Goal: Communication & Community: Answer question/provide support

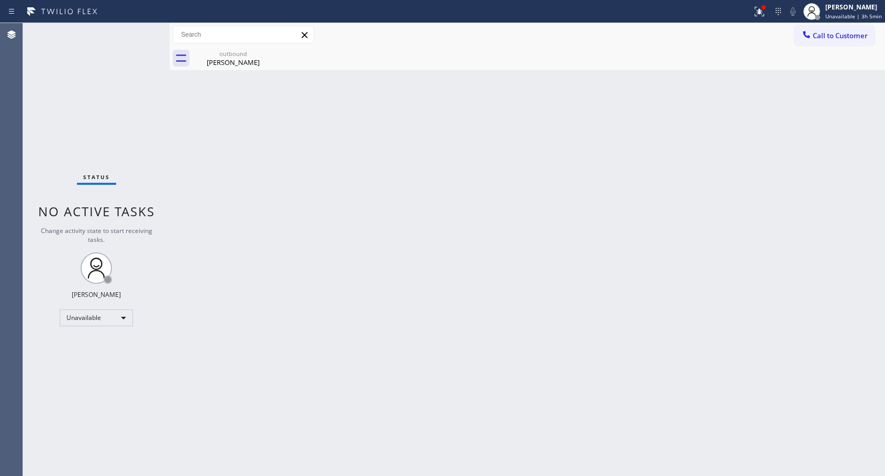
click at [229, 65] on div "[PERSON_NAME]" at bounding box center [233, 62] width 79 height 9
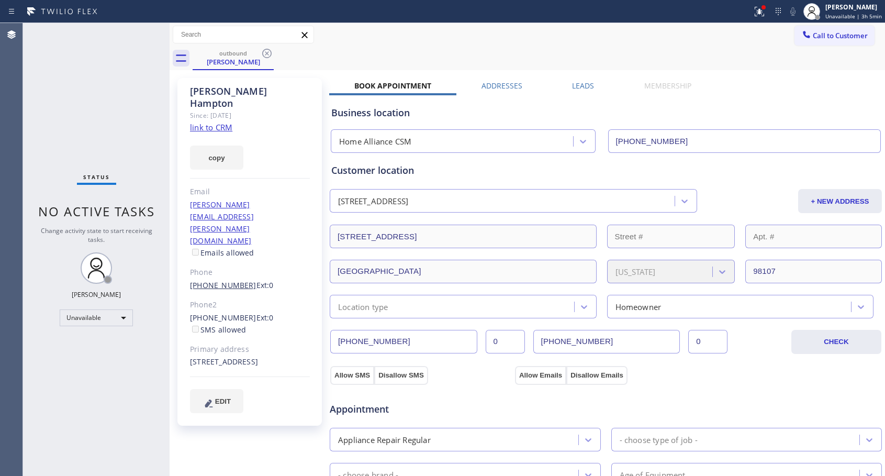
click at [217, 280] on link "[PHONE_NUMBER]" at bounding box center [223, 285] width 66 height 10
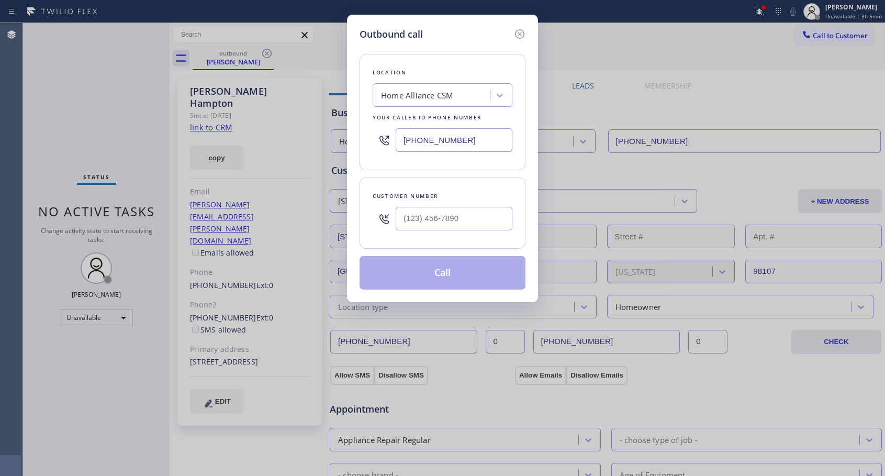
type input "[PHONE_NUMBER]"
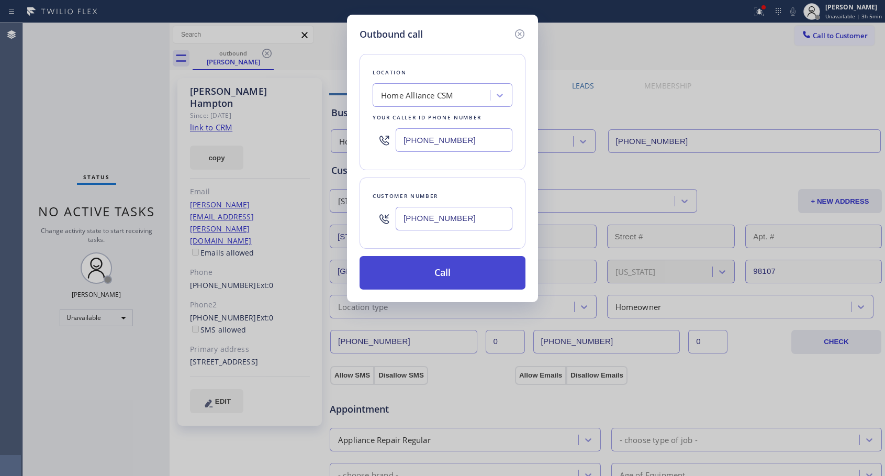
click at [432, 276] on button "Call" at bounding box center [443, 272] width 166 height 33
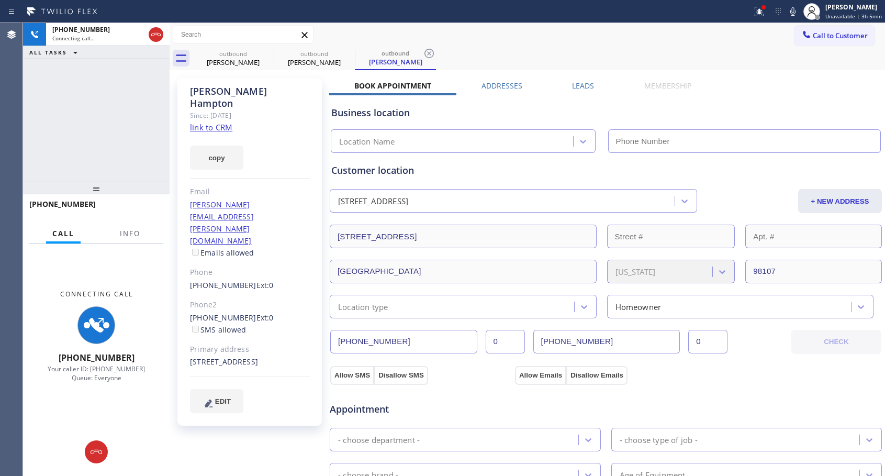
type input "[PHONE_NUMBER]"
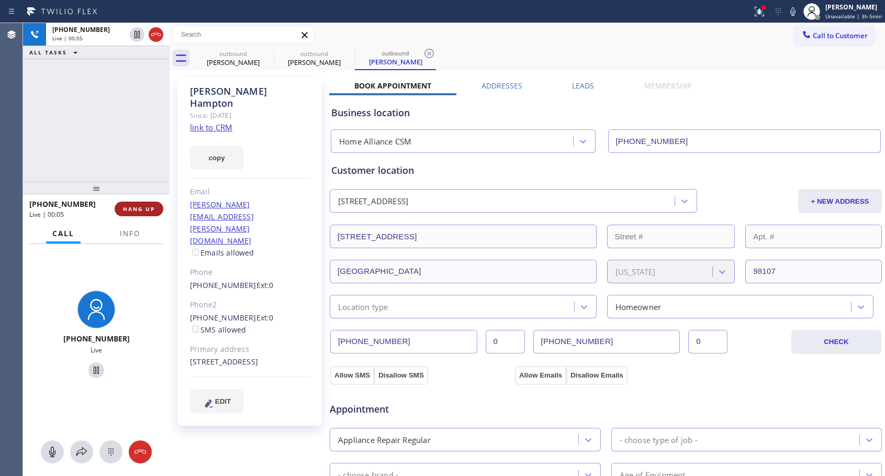
click at [138, 209] on span "HANG UP" at bounding box center [139, 208] width 32 height 7
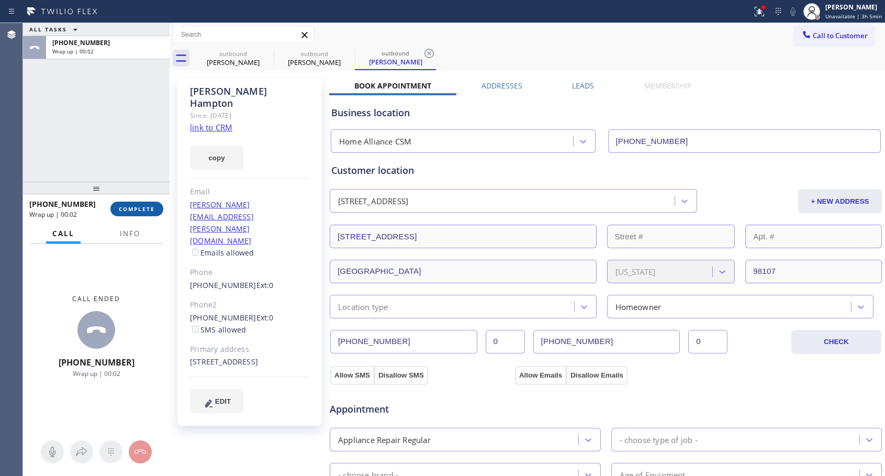
click at [141, 208] on span "COMPLETE" at bounding box center [137, 208] width 36 height 7
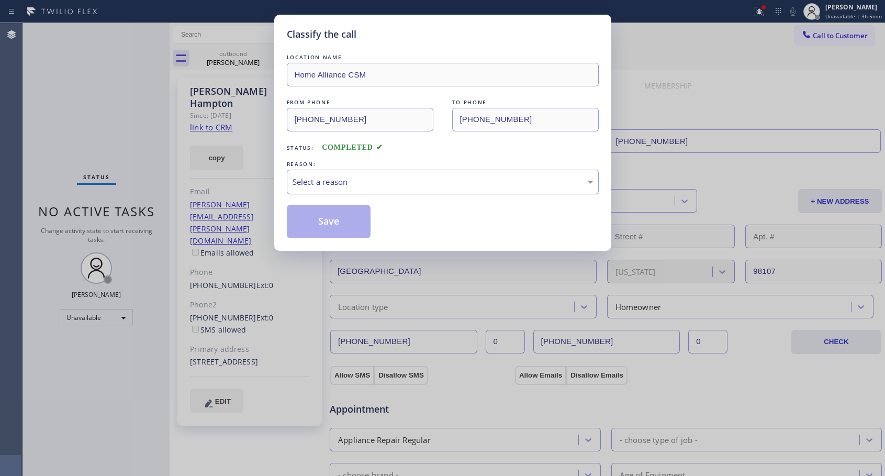
click at [441, 185] on div "Select a reason" at bounding box center [443, 182] width 300 height 12
click at [347, 227] on button "Save" at bounding box center [329, 221] width 84 height 33
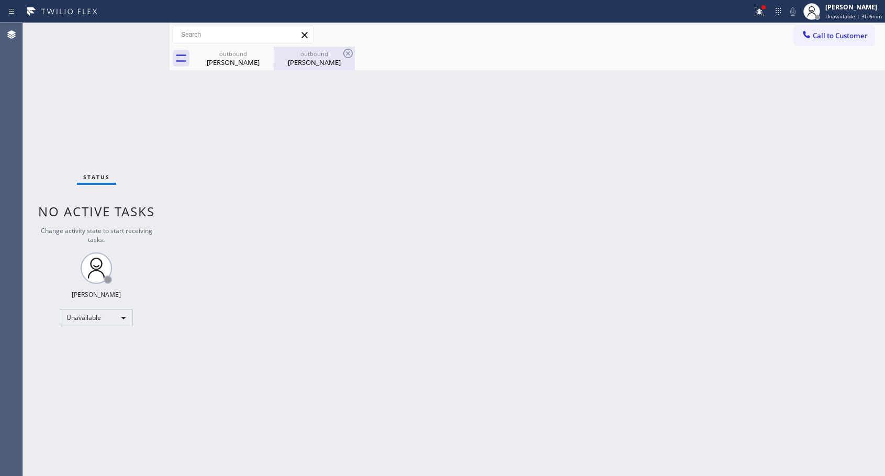
click at [320, 68] on div "outbound [PERSON_NAME]" at bounding box center [314, 59] width 79 height 24
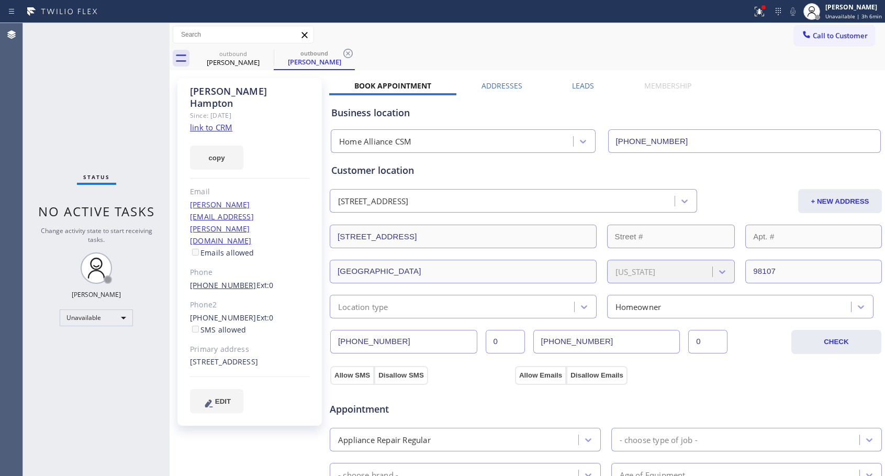
click at [227, 280] on link "[PHONE_NUMBER]" at bounding box center [223, 285] width 66 height 10
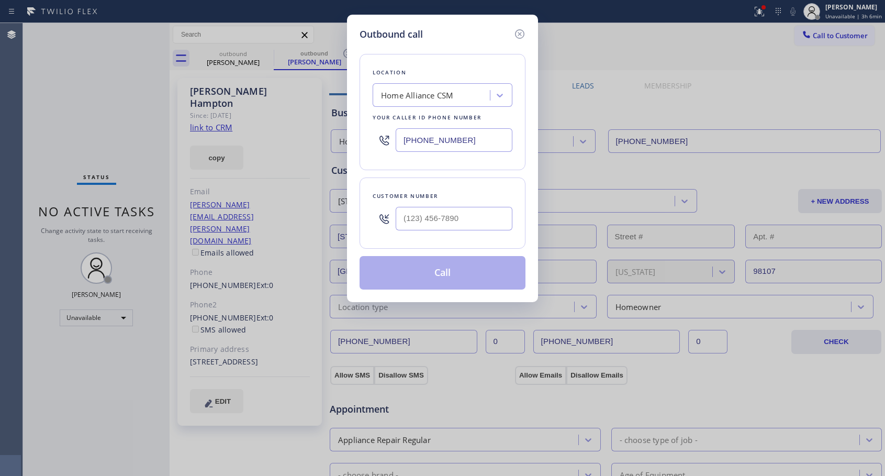
type input "[PHONE_NUMBER]"
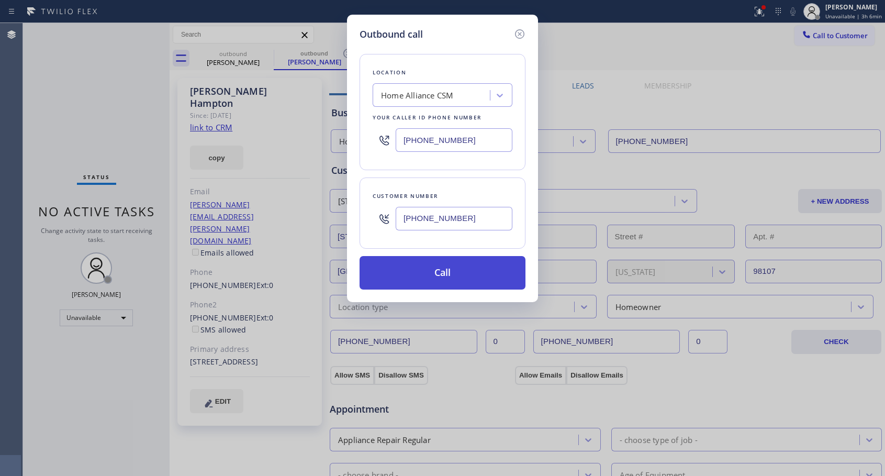
click at [464, 271] on button "Call" at bounding box center [443, 272] width 166 height 33
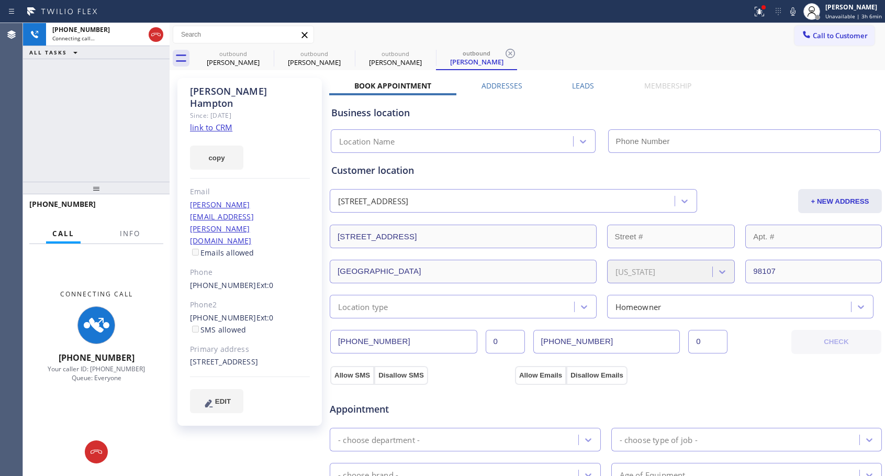
type input "[PHONE_NUMBER]"
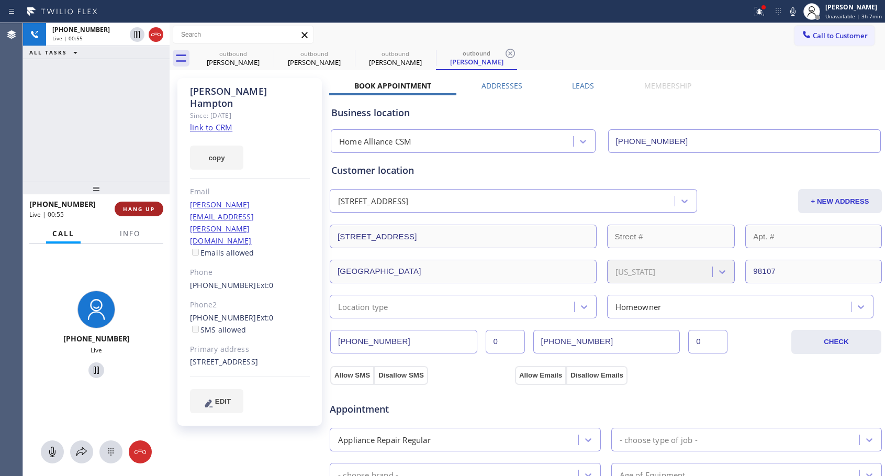
click at [139, 207] on span "HANG UP" at bounding box center [139, 208] width 32 height 7
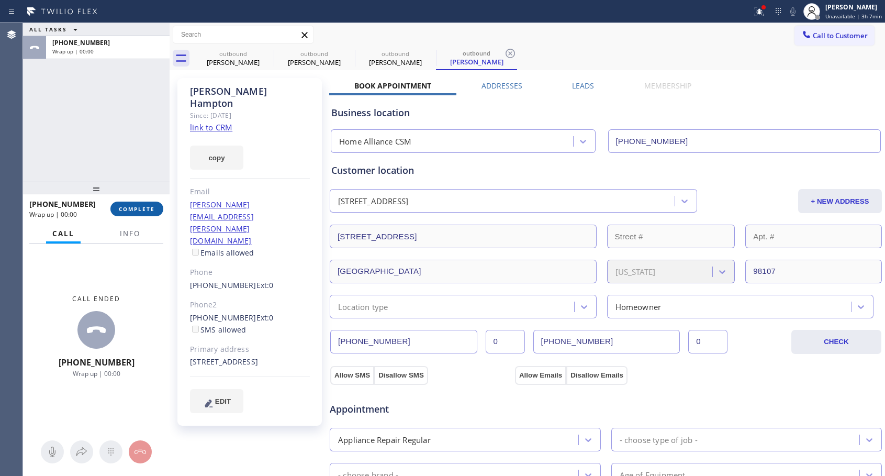
click at [139, 207] on span "COMPLETE" at bounding box center [137, 208] width 36 height 7
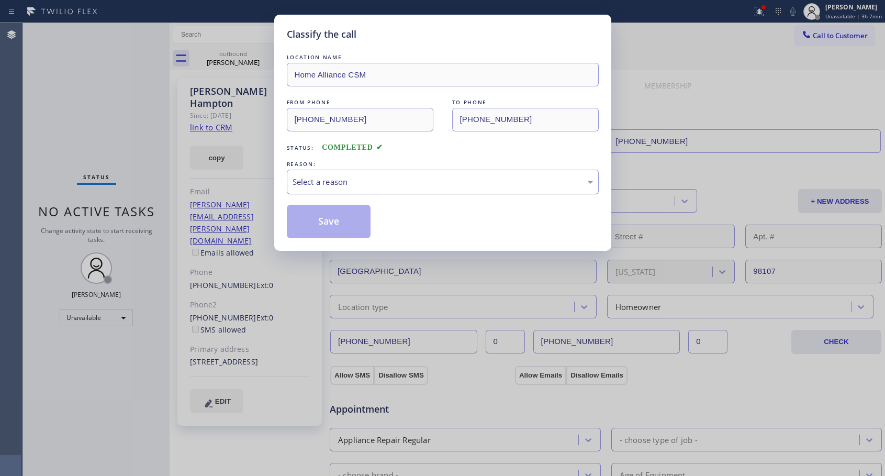
drag, startPoint x: 407, startPoint y: 176, endPoint x: 395, endPoint y: 181, distance: 12.7
click at [408, 176] on div "Select a reason" at bounding box center [443, 182] width 300 height 12
click at [319, 220] on button "Save" at bounding box center [329, 221] width 84 height 33
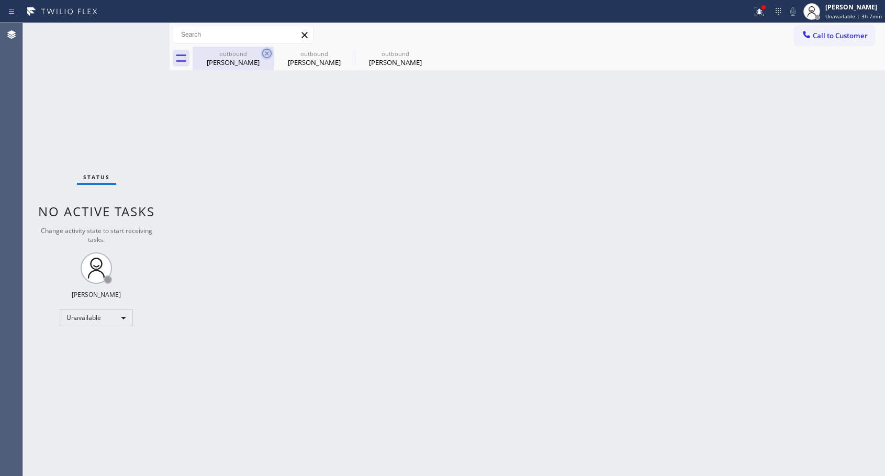
click at [264, 54] on icon at bounding box center [267, 53] width 13 height 13
click at [0, 0] on icon at bounding box center [0, 0] width 0 height 0
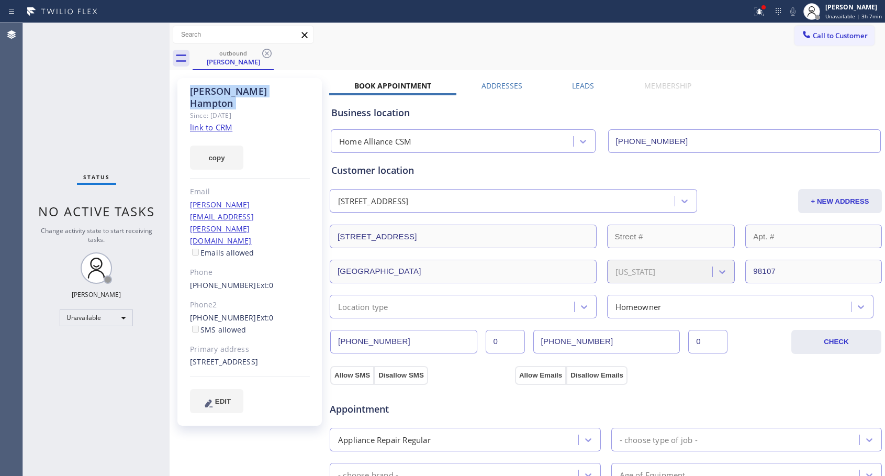
click at [264, 54] on icon at bounding box center [267, 53] width 13 height 13
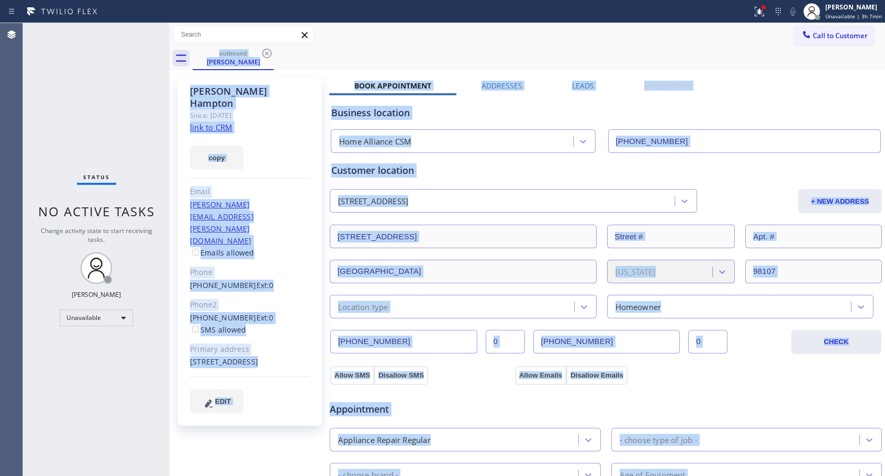
click at [264, 54] on div "outbound [PERSON_NAME]" at bounding box center [539, 59] width 692 height 24
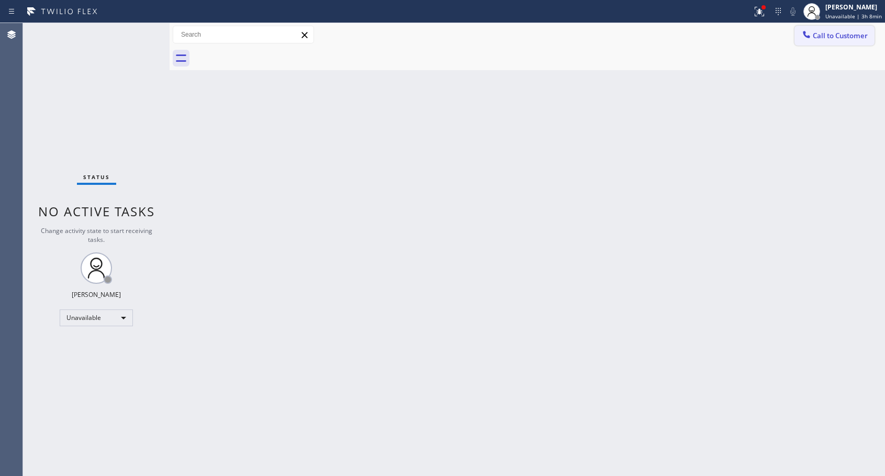
click at [805, 36] on icon at bounding box center [806, 34] width 7 height 7
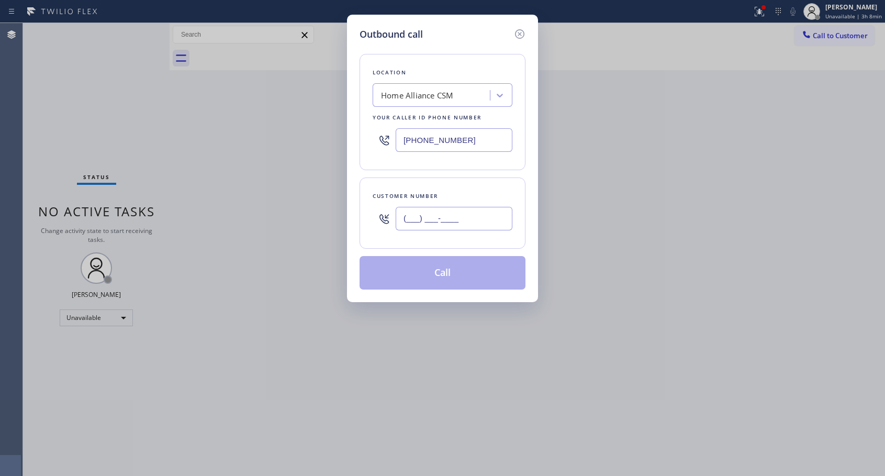
click at [501, 223] on input "(___) ___-____" at bounding box center [454, 219] width 117 height 24
paste input "714) 721-9274"
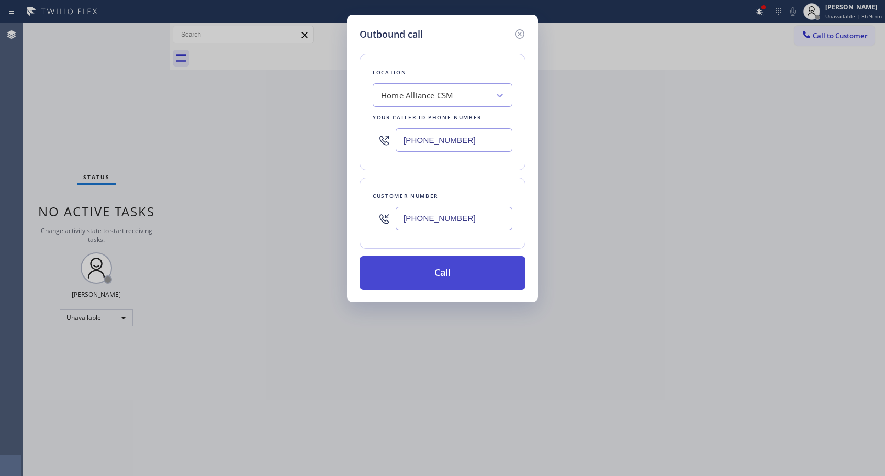
type input "[PHONE_NUMBER]"
click at [484, 272] on button "Call" at bounding box center [443, 272] width 166 height 33
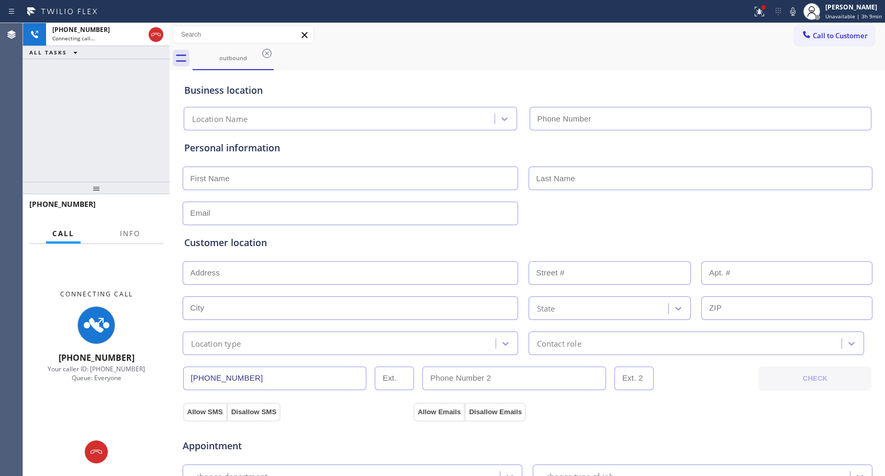
type input "[PHONE_NUMBER]"
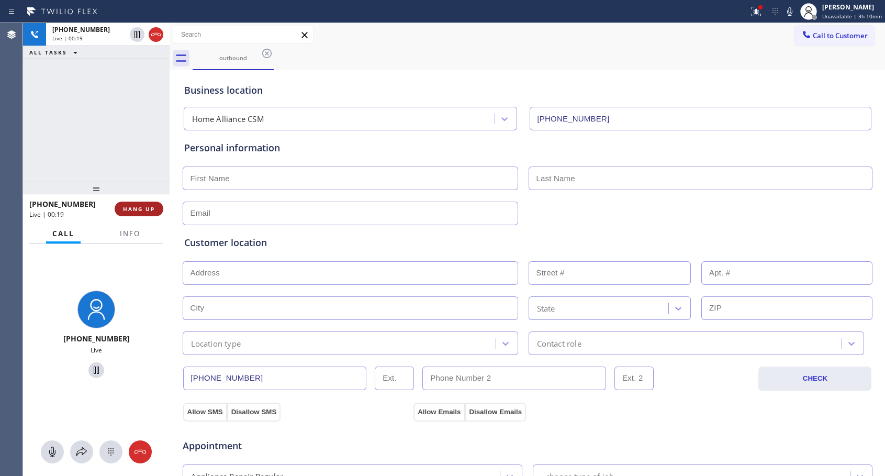
click at [139, 201] on button "HANG UP" at bounding box center [139, 208] width 49 height 15
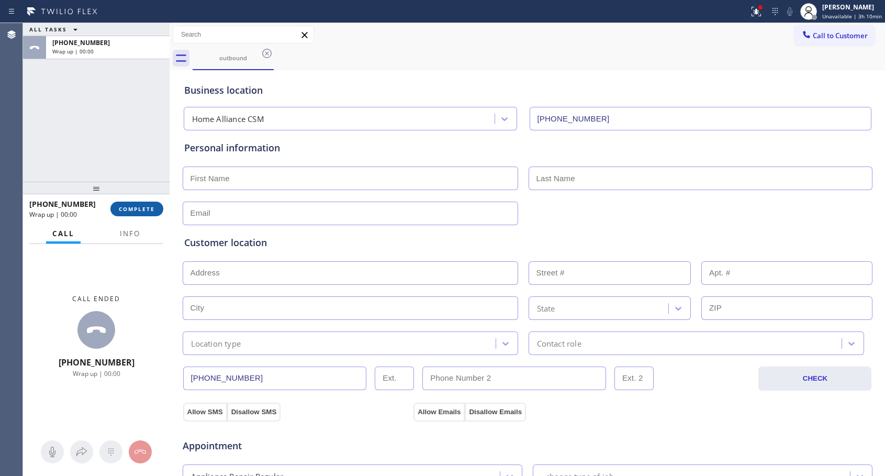
click at [139, 208] on span "COMPLETE" at bounding box center [137, 208] width 36 height 7
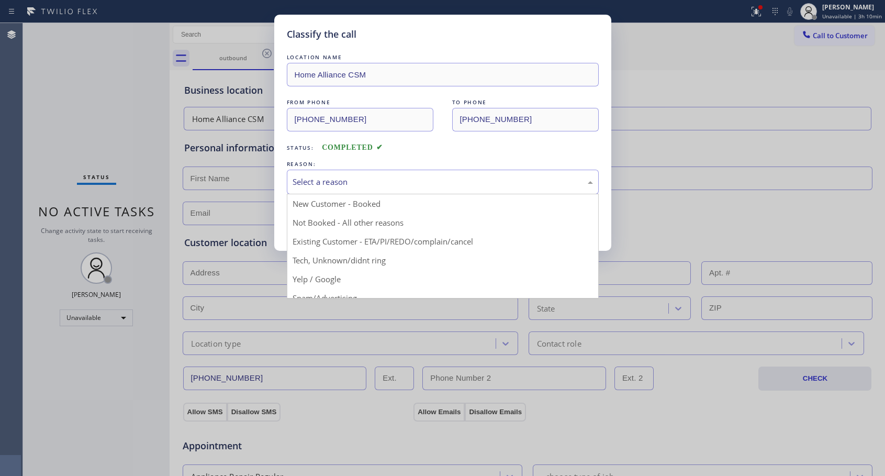
click at [524, 186] on div "Select a reason" at bounding box center [443, 182] width 300 height 12
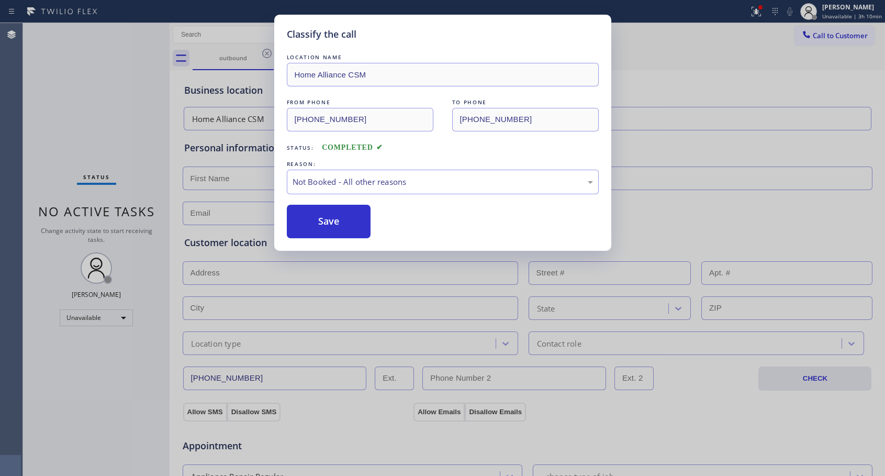
click at [356, 217] on button "Save" at bounding box center [329, 221] width 84 height 33
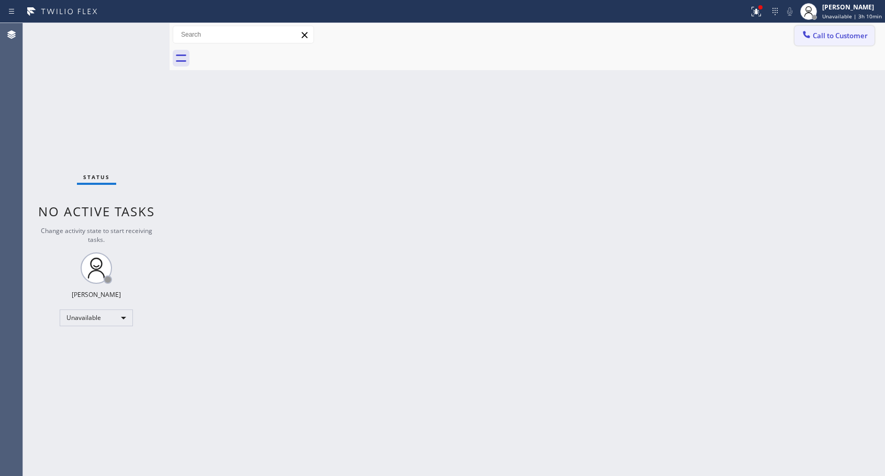
click at [820, 38] on span "Call to Customer" at bounding box center [840, 35] width 55 height 9
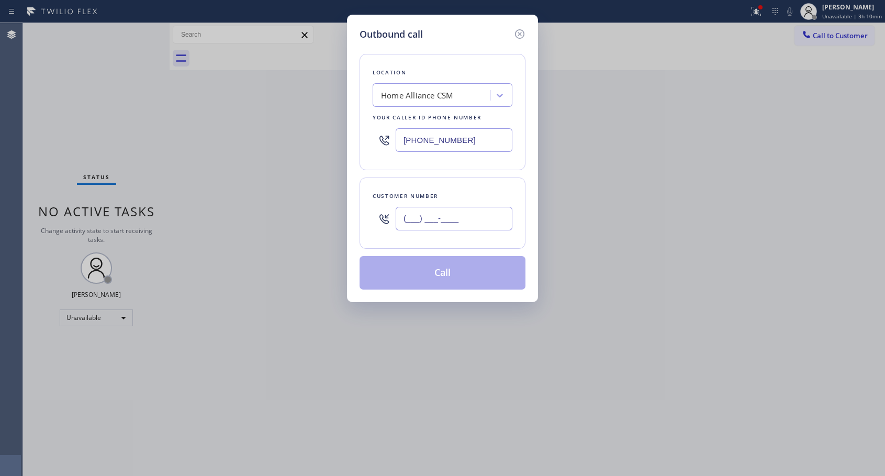
click at [508, 217] on input "(___) ___-____" at bounding box center [454, 219] width 117 height 24
paste input "714) 721-9274"
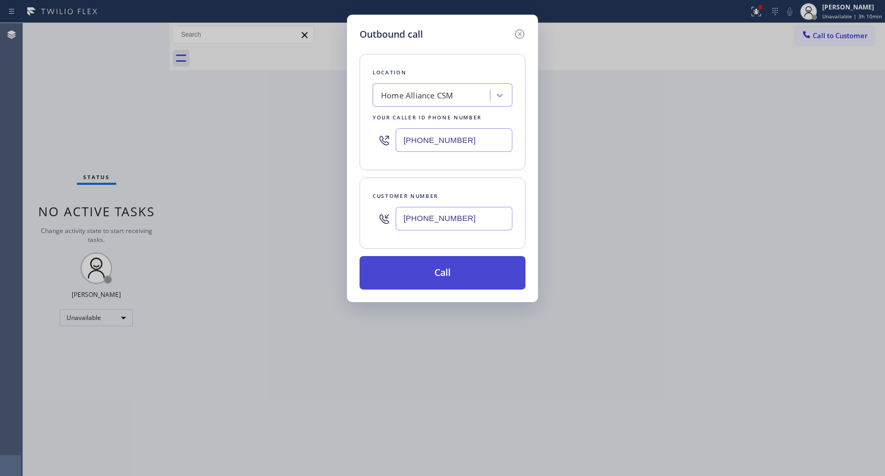
type input "[PHONE_NUMBER]"
click at [462, 270] on button "Call" at bounding box center [443, 272] width 166 height 33
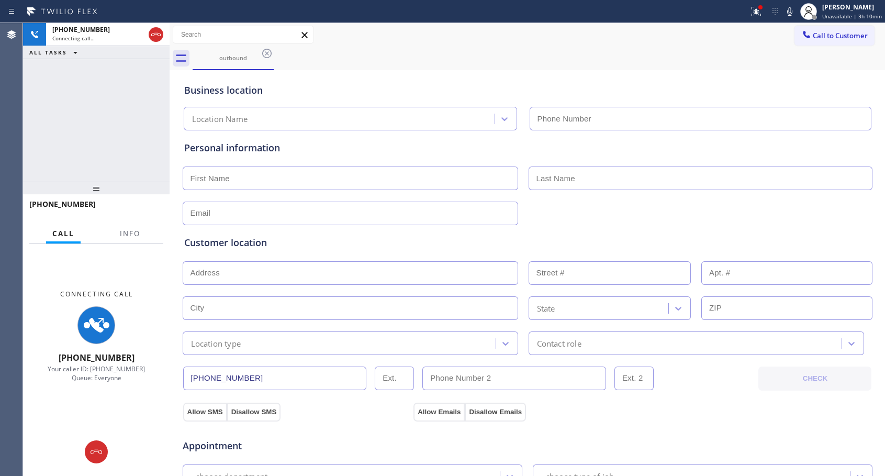
type input "[PHONE_NUMBER]"
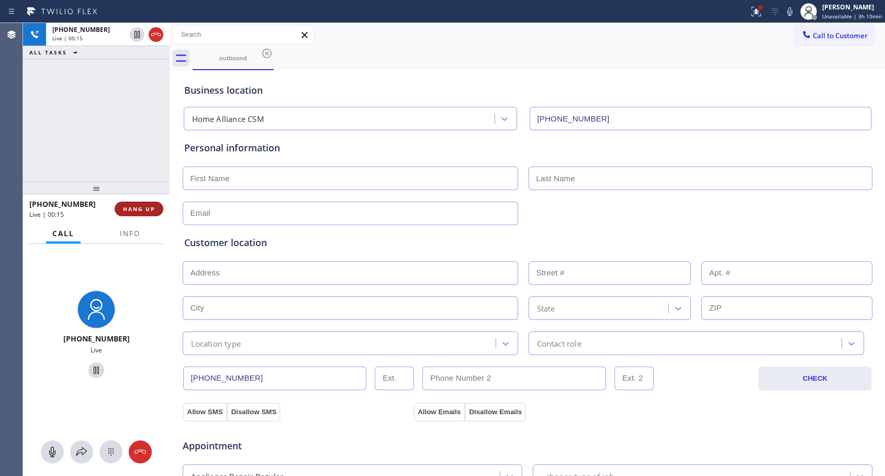
click at [142, 208] on span "HANG UP" at bounding box center [139, 208] width 32 height 7
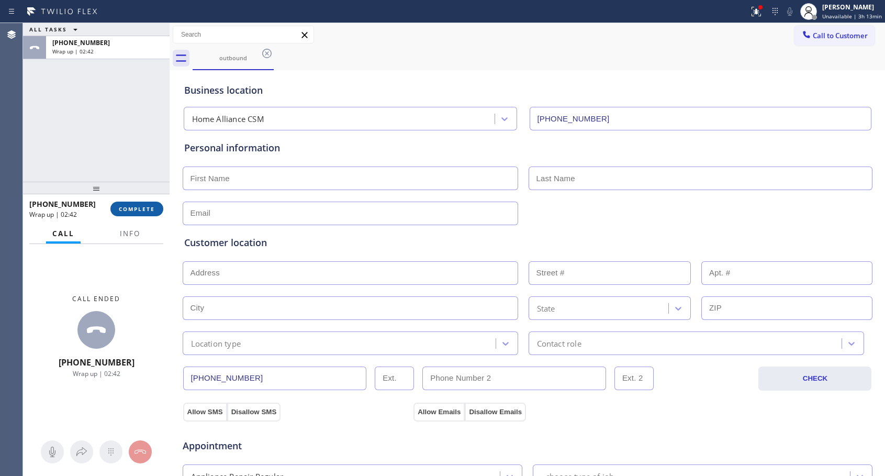
click at [139, 209] on span "COMPLETE" at bounding box center [137, 208] width 36 height 7
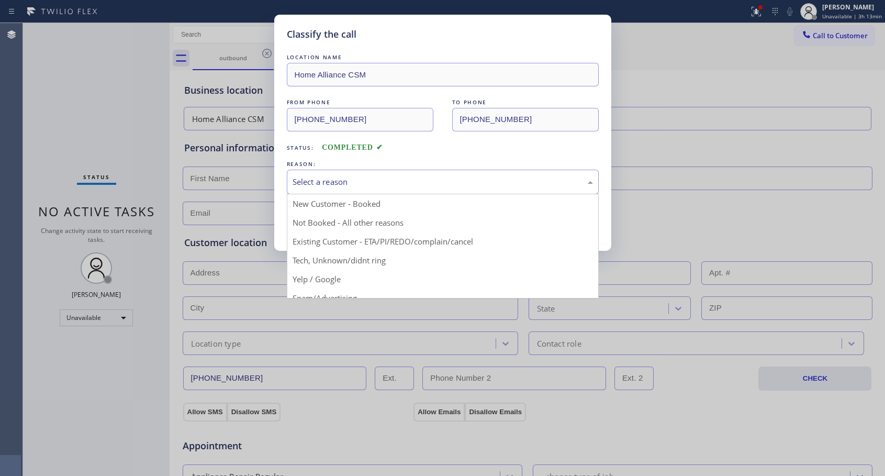
click at [423, 184] on div "Select a reason" at bounding box center [443, 182] width 300 height 12
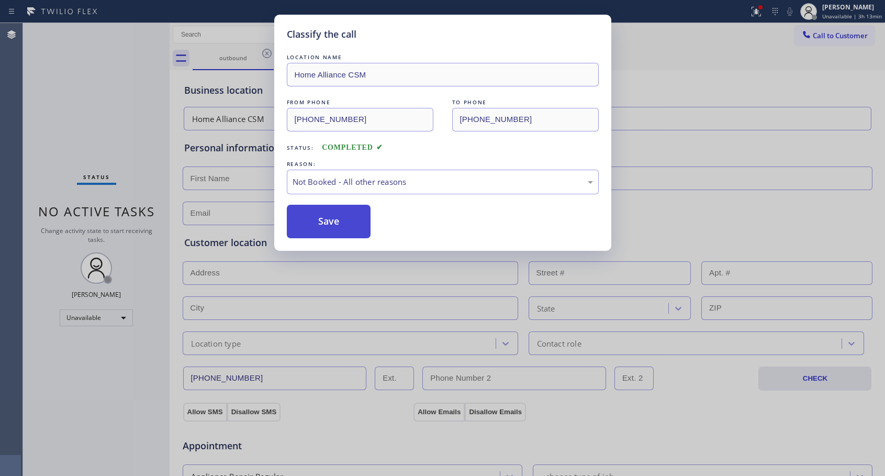
click at [357, 231] on button "Save" at bounding box center [329, 221] width 84 height 33
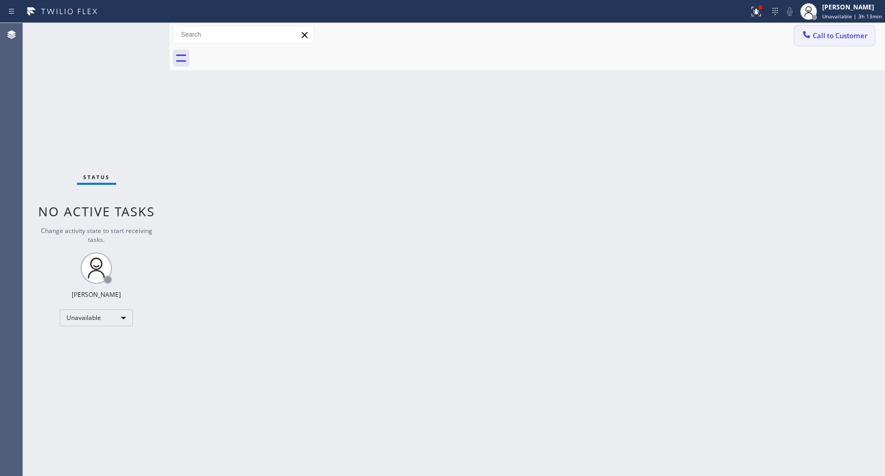
click at [825, 36] on span "Call to Customer" at bounding box center [840, 35] width 55 height 9
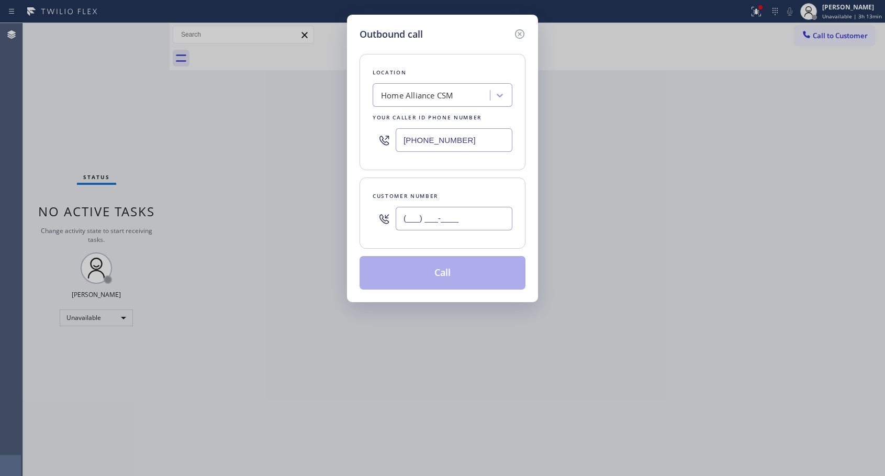
click at [488, 210] on input "(___) ___-____" at bounding box center [454, 219] width 117 height 24
paste input "714) 721-9274"
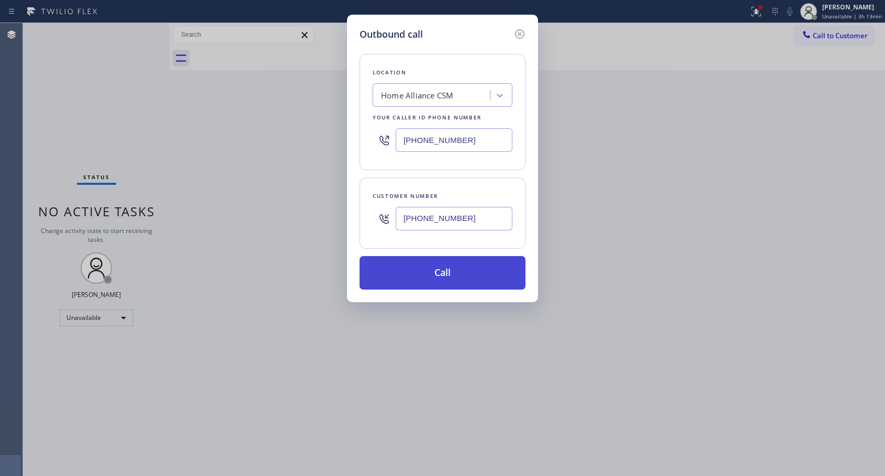
type input "[PHONE_NUMBER]"
click at [458, 266] on button "Call" at bounding box center [443, 272] width 166 height 33
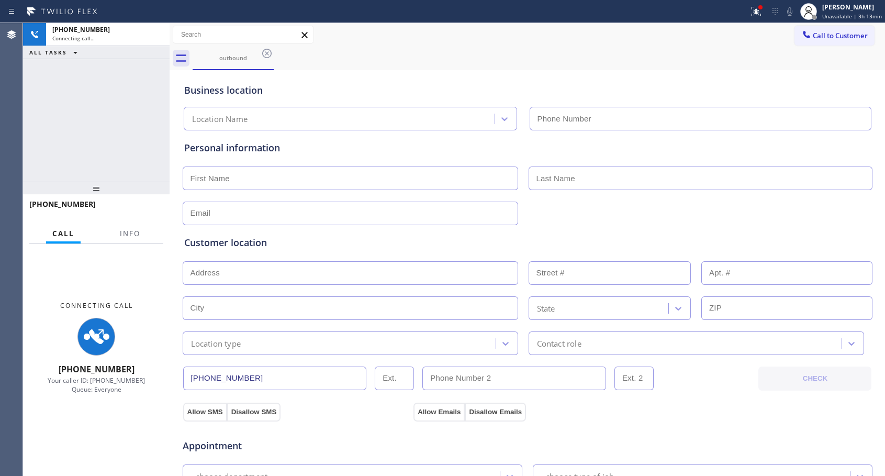
type input "[PHONE_NUMBER]"
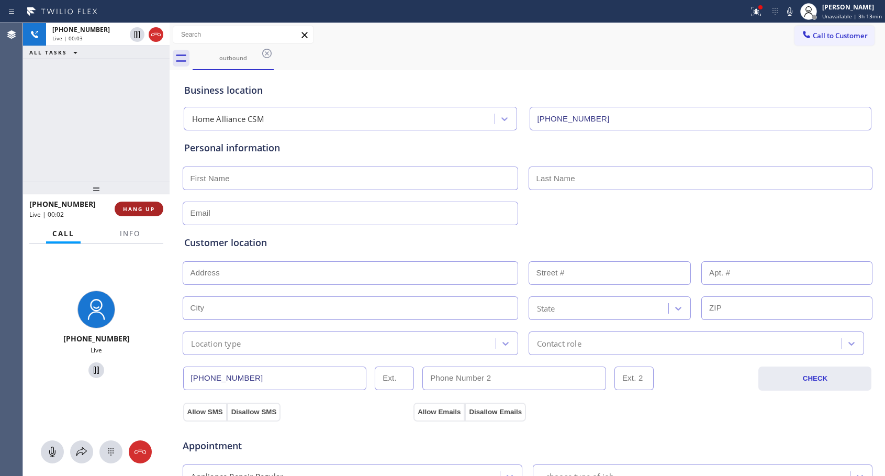
click at [131, 211] on span "HANG UP" at bounding box center [139, 208] width 32 height 7
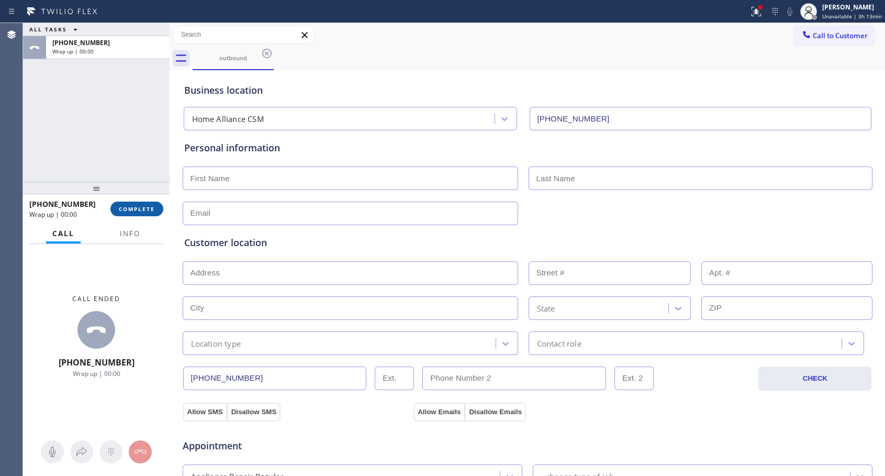
click at [131, 211] on span "COMPLETE" at bounding box center [137, 208] width 36 height 7
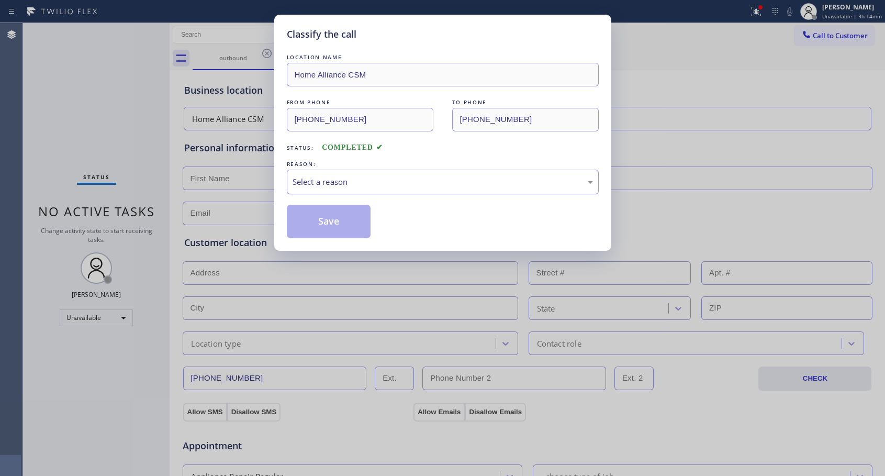
click at [354, 180] on div "Select a reason" at bounding box center [443, 182] width 300 height 12
click at [327, 221] on button "Save" at bounding box center [329, 221] width 84 height 33
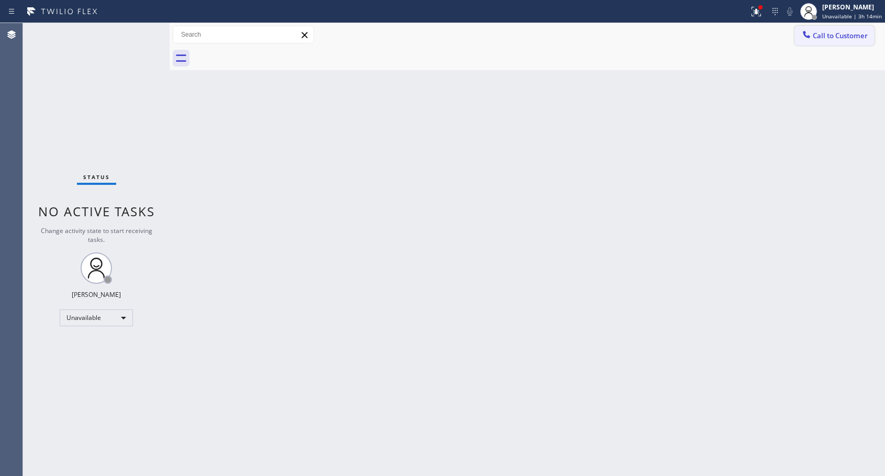
click at [838, 41] on button "Call to Customer" at bounding box center [834, 36] width 80 height 20
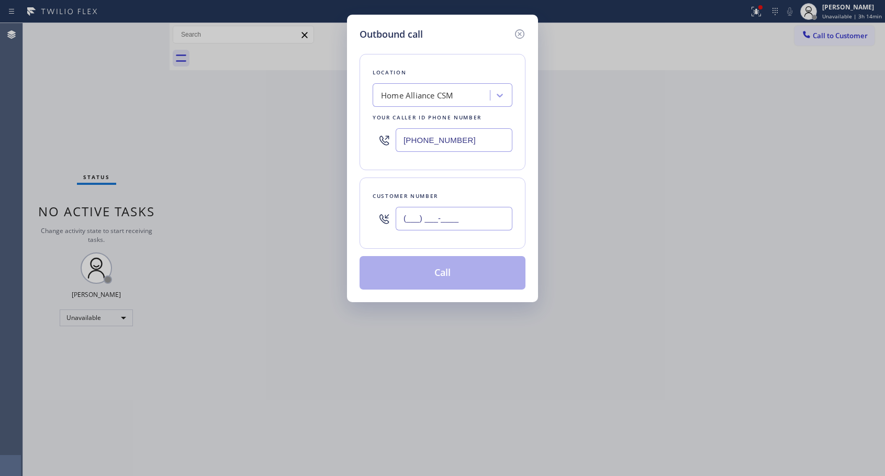
click at [488, 222] on input "(___) ___-____" at bounding box center [454, 219] width 117 height 24
paste input "714) 721-9274"
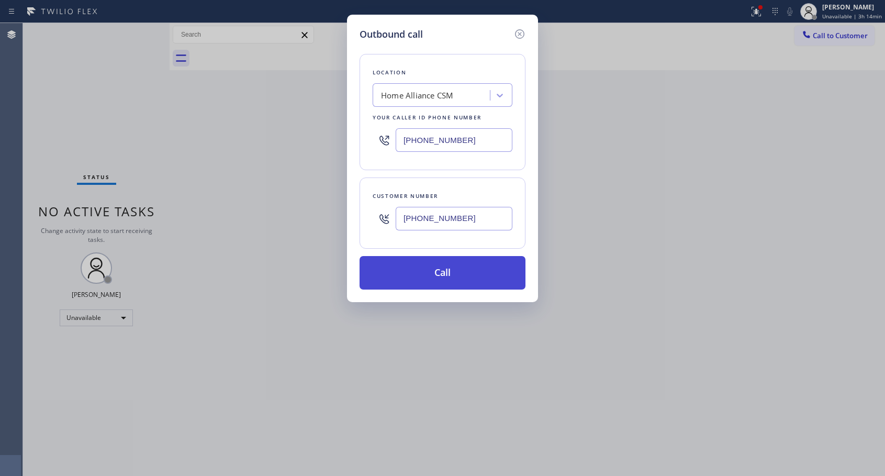
type input "[PHONE_NUMBER]"
click at [475, 272] on button "Call" at bounding box center [443, 272] width 166 height 33
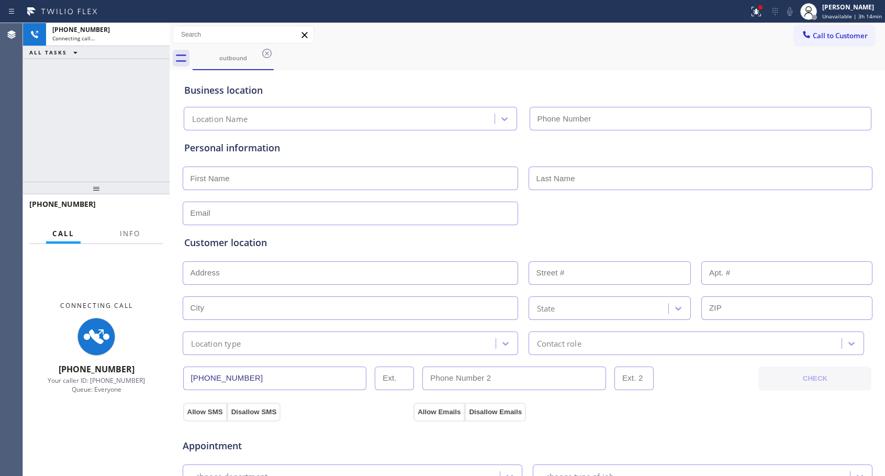
type input "[PHONE_NUMBER]"
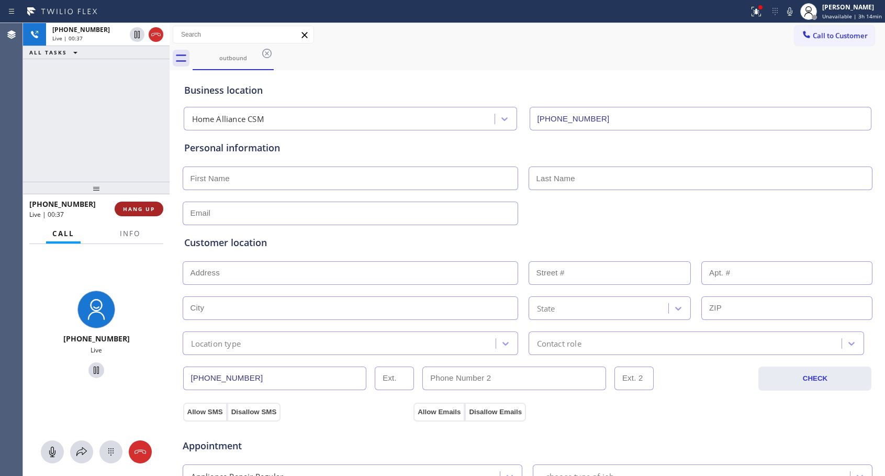
click at [148, 207] on span "HANG UP" at bounding box center [139, 208] width 32 height 7
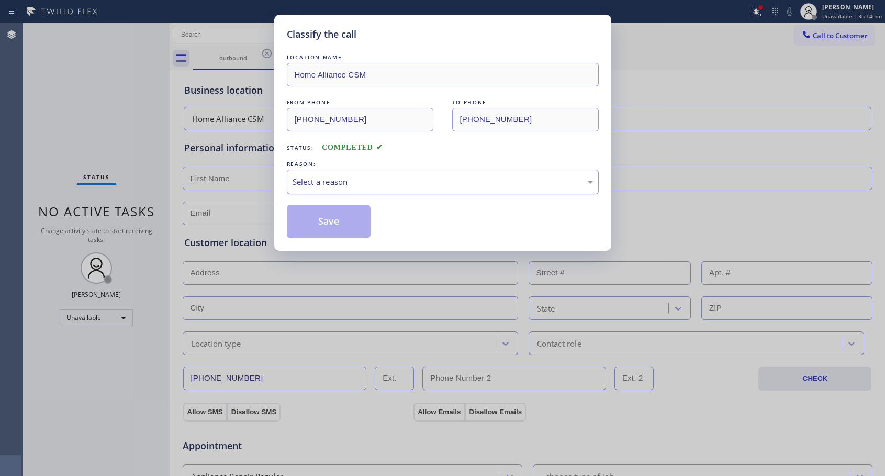
click at [321, 178] on div "Select a reason" at bounding box center [443, 182] width 300 height 12
click at [317, 221] on button "Save" at bounding box center [329, 221] width 84 height 33
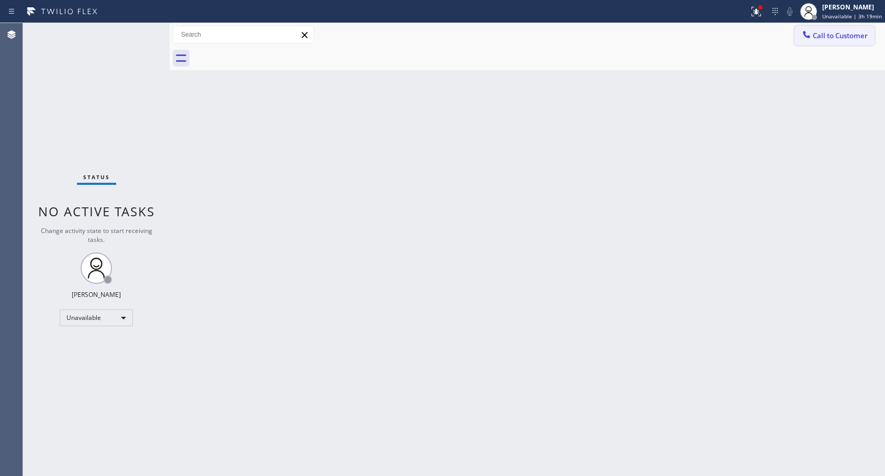
drag, startPoint x: 823, startPoint y: 38, endPoint x: 813, endPoint y: 47, distance: 13.3
click at [820, 42] on button "Call to Customer" at bounding box center [834, 36] width 80 height 20
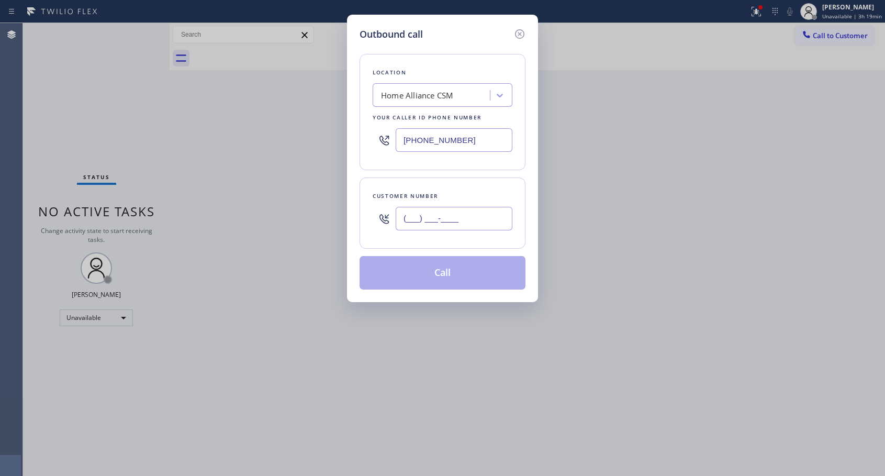
click at [420, 221] on input "(___) ___-____" at bounding box center [454, 219] width 117 height 24
paste input "818) 274-1207"
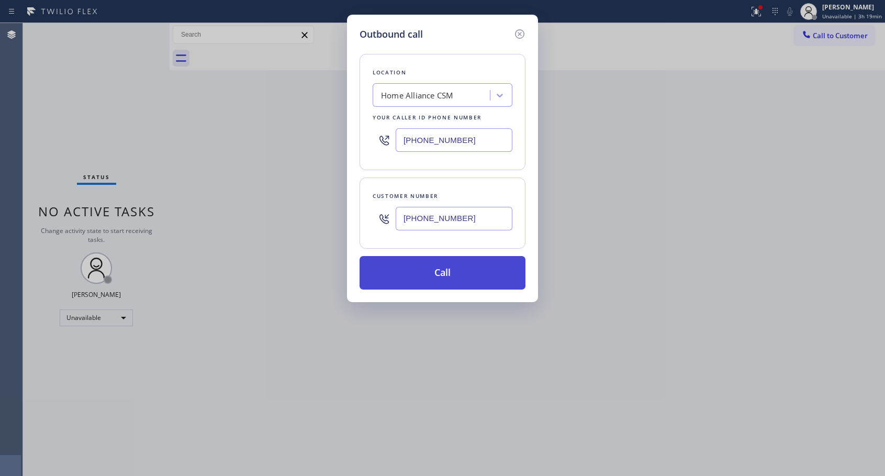
type input "[PHONE_NUMBER]"
click at [448, 274] on button "Call" at bounding box center [443, 272] width 166 height 33
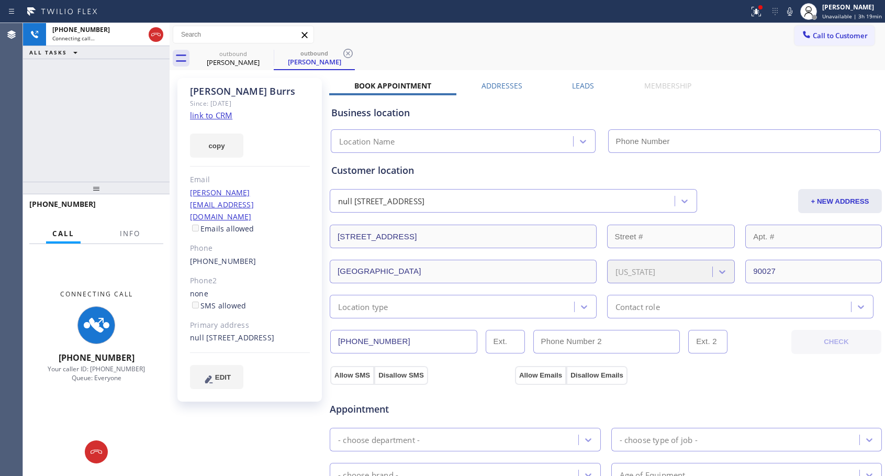
type input "[PHONE_NUMBER]"
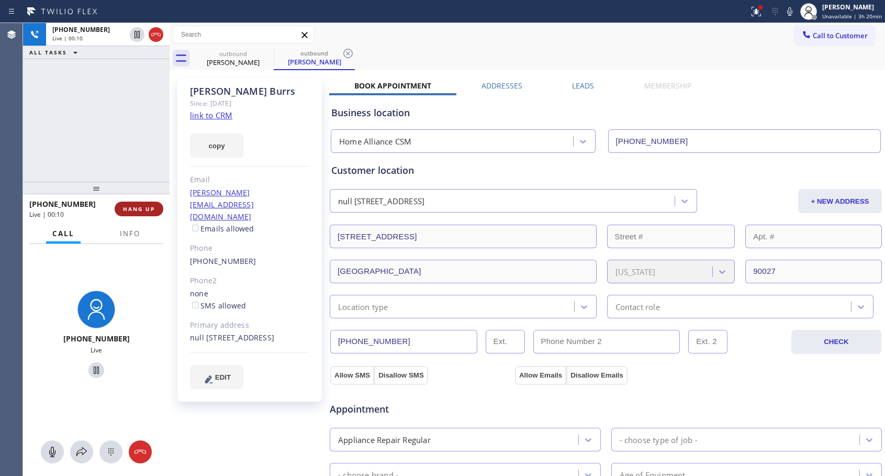
click at [134, 215] on button "HANG UP" at bounding box center [139, 208] width 49 height 15
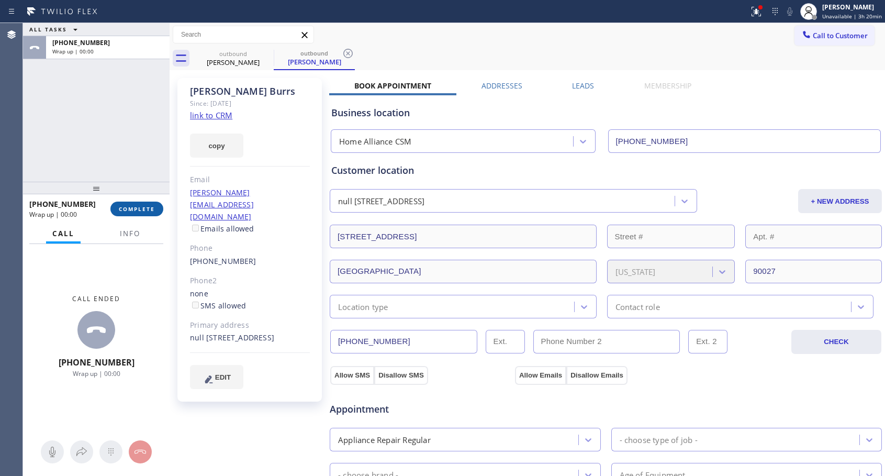
click at [136, 212] on button "COMPLETE" at bounding box center [136, 208] width 53 height 15
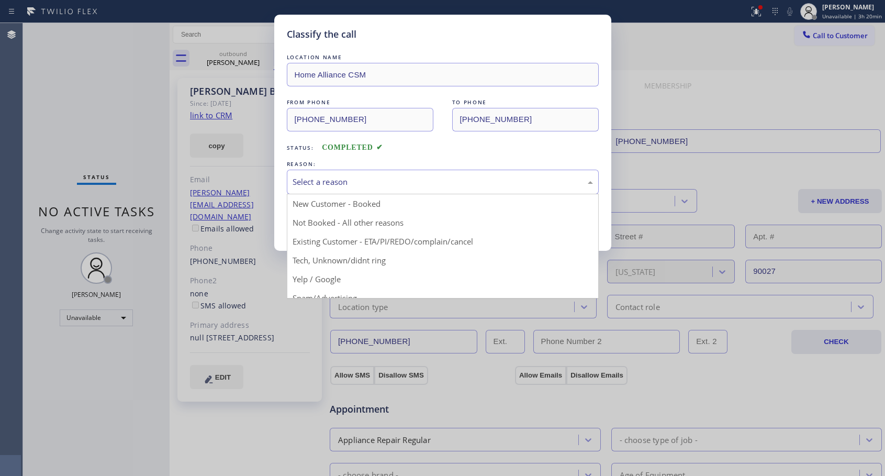
click at [349, 176] on div "Select a reason" at bounding box center [443, 182] width 300 height 12
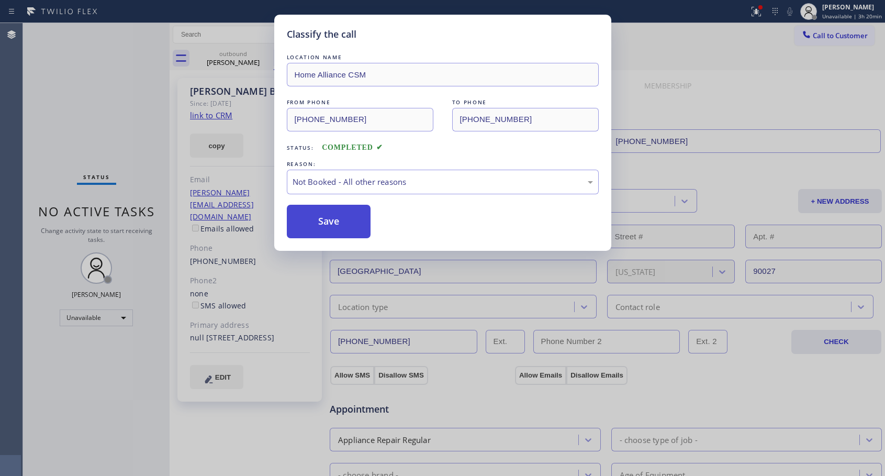
click at [342, 222] on button "Save" at bounding box center [329, 221] width 84 height 33
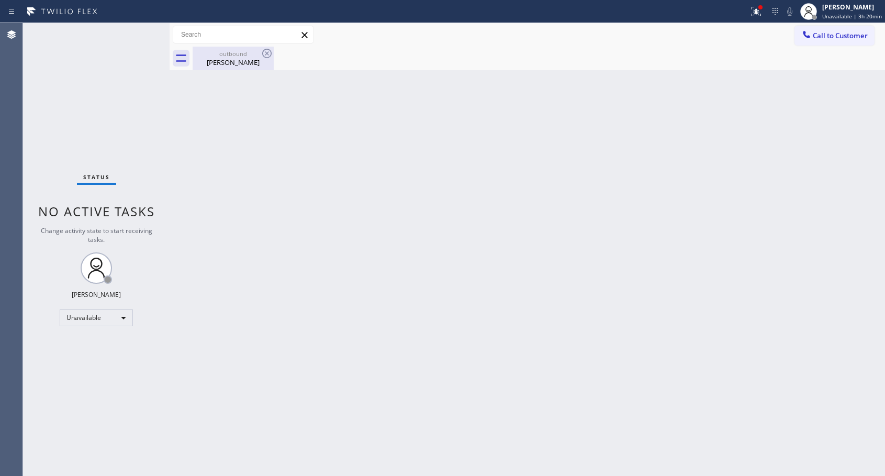
click at [232, 62] on div "[PERSON_NAME]" at bounding box center [233, 62] width 79 height 9
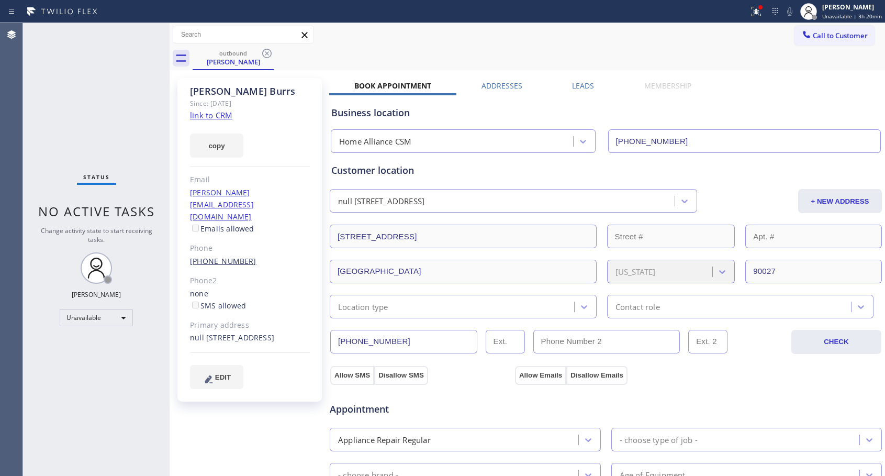
click at [236, 256] on link "[PHONE_NUMBER]" at bounding box center [223, 261] width 66 height 10
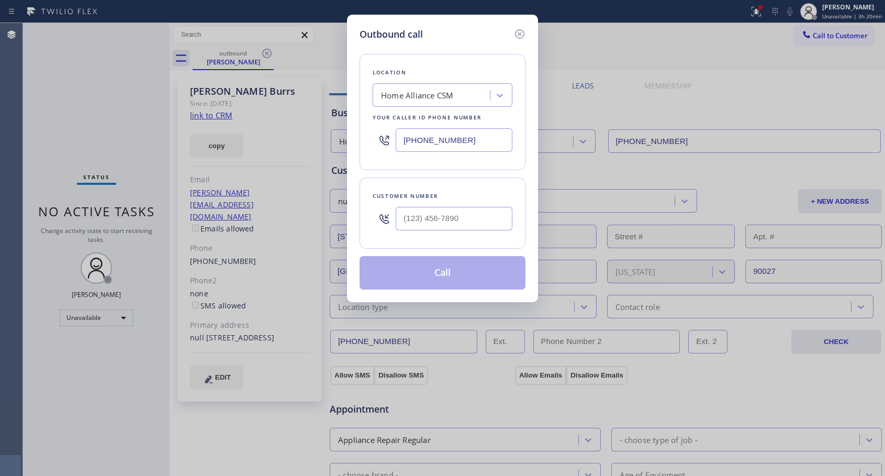
type input "[PHONE_NUMBER]"
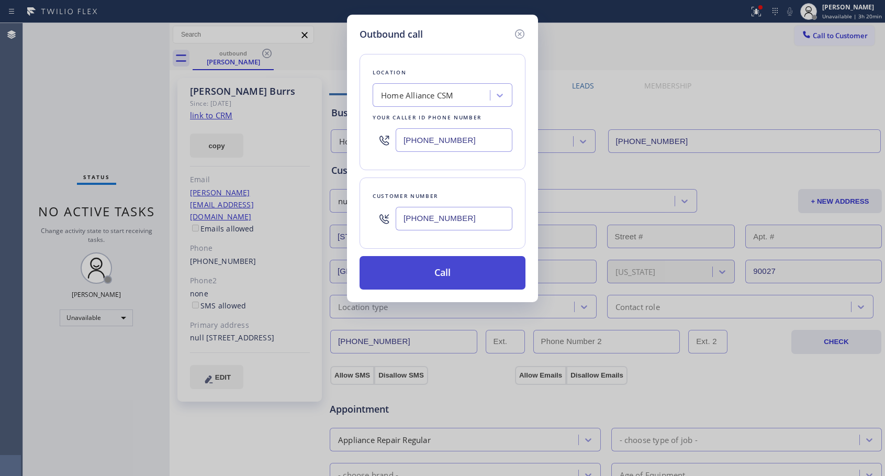
click at [439, 275] on button "Call" at bounding box center [443, 272] width 166 height 33
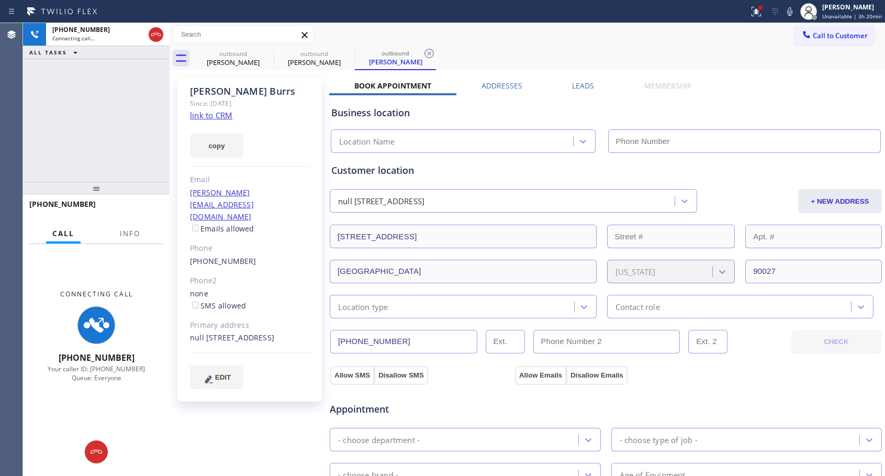
type input "[PHONE_NUMBER]"
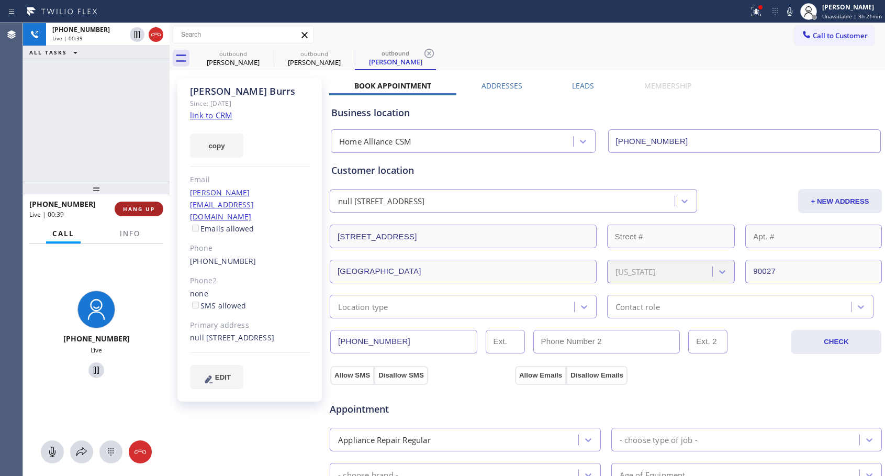
click at [149, 206] on span "HANG UP" at bounding box center [139, 208] width 32 height 7
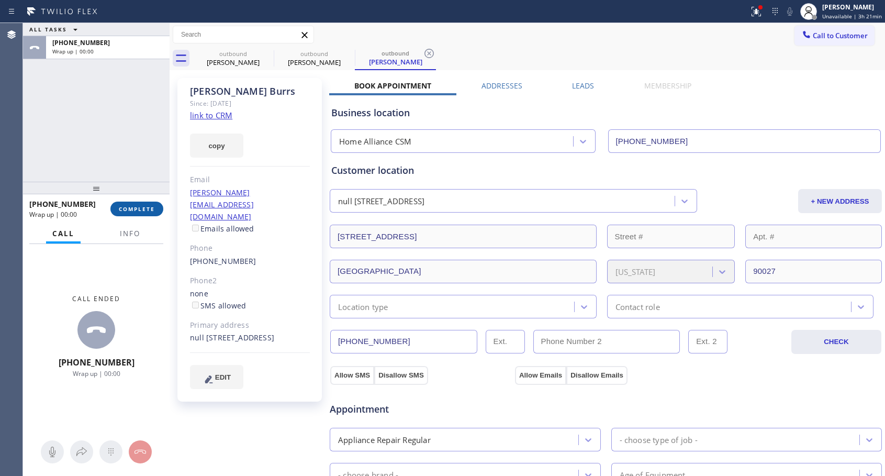
click at [149, 206] on span "COMPLETE" at bounding box center [137, 208] width 36 height 7
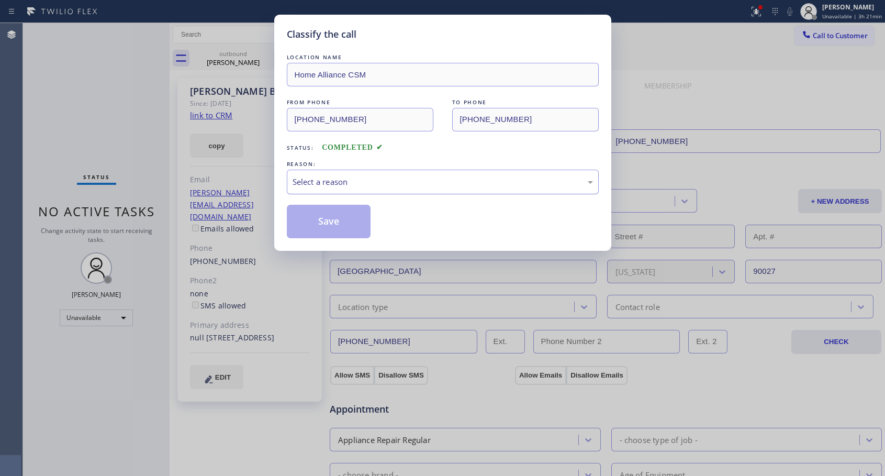
click at [397, 183] on div "Select a reason" at bounding box center [443, 182] width 300 height 12
click at [337, 219] on button "Save" at bounding box center [329, 221] width 84 height 33
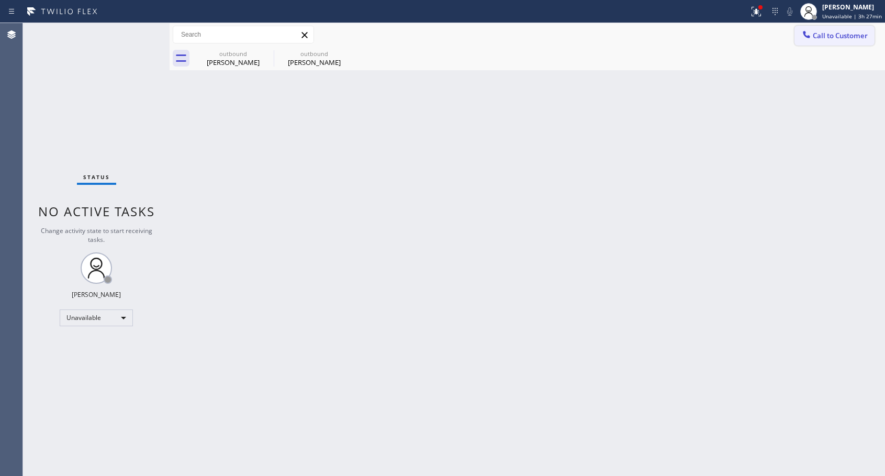
click at [826, 41] on button "Call to Customer" at bounding box center [834, 36] width 80 height 20
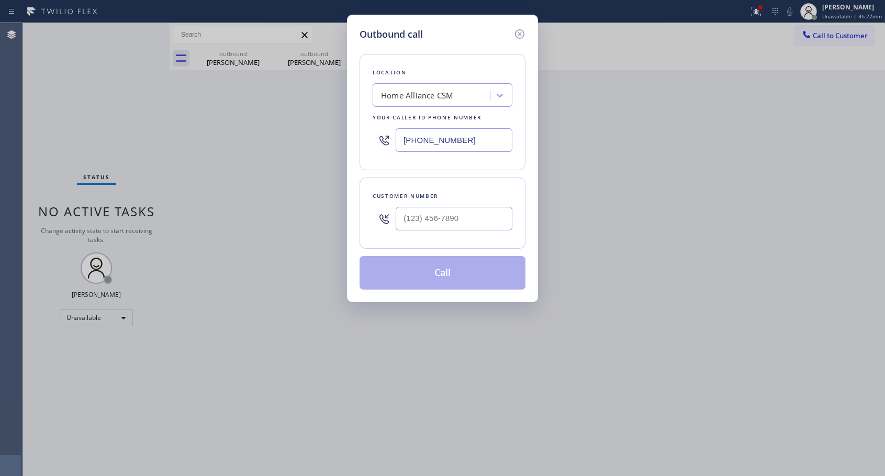
click at [430, 232] on div at bounding box center [454, 218] width 117 height 34
click at [441, 219] on input "(___) ___-____" at bounding box center [454, 219] width 117 height 24
paste input "626) 823-6923"
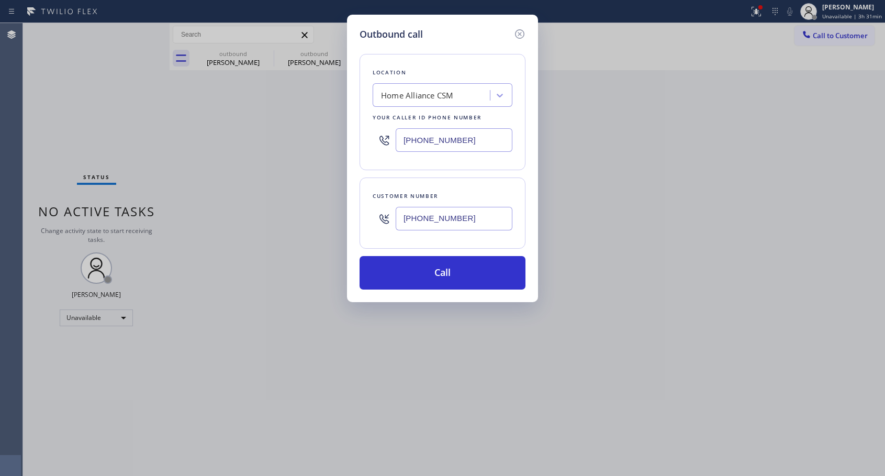
type input "[PHONE_NUMBER]"
click at [464, 262] on button "Call" at bounding box center [443, 272] width 166 height 33
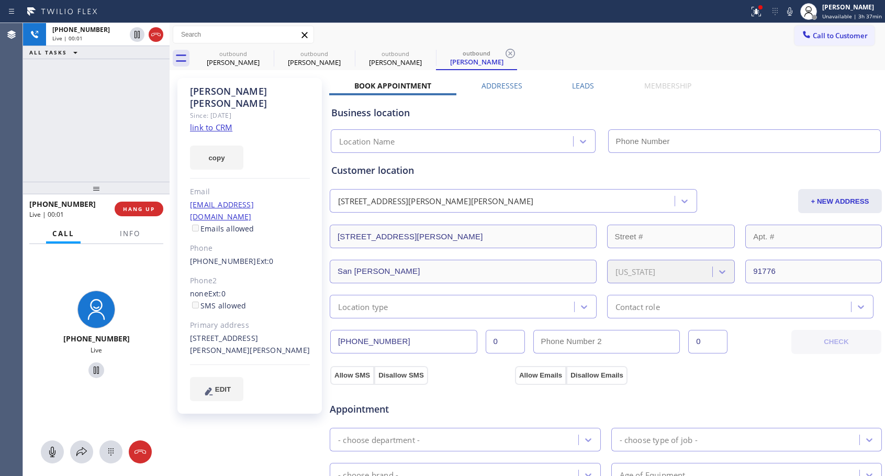
type input "[PHONE_NUMBER]"
click at [139, 212] on button "HANG UP" at bounding box center [139, 208] width 49 height 15
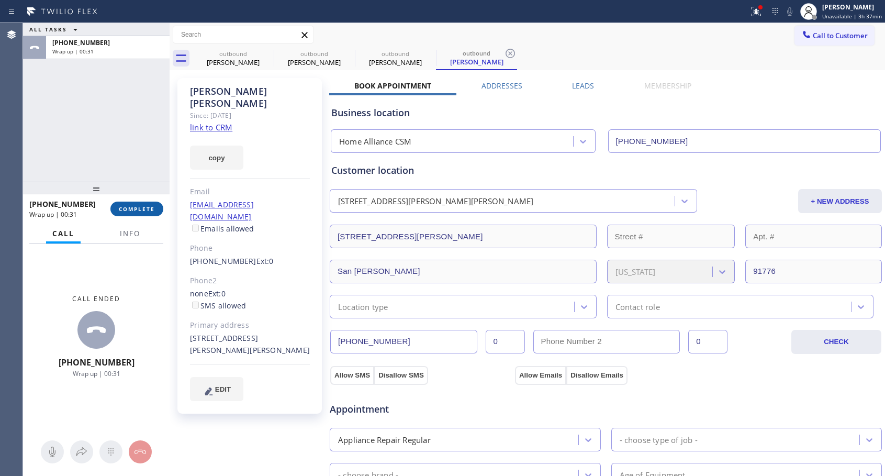
click at [140, 214] on button "COMPLETE" at bounding box center [136, 208] width 53 height 15
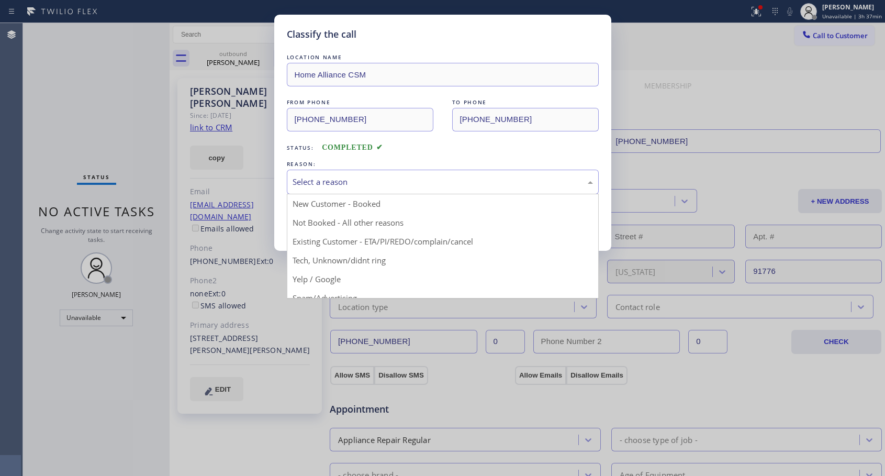
click at [431, 180] on div "Select a reason" at bounding box center [443, 182] width 300 height 12
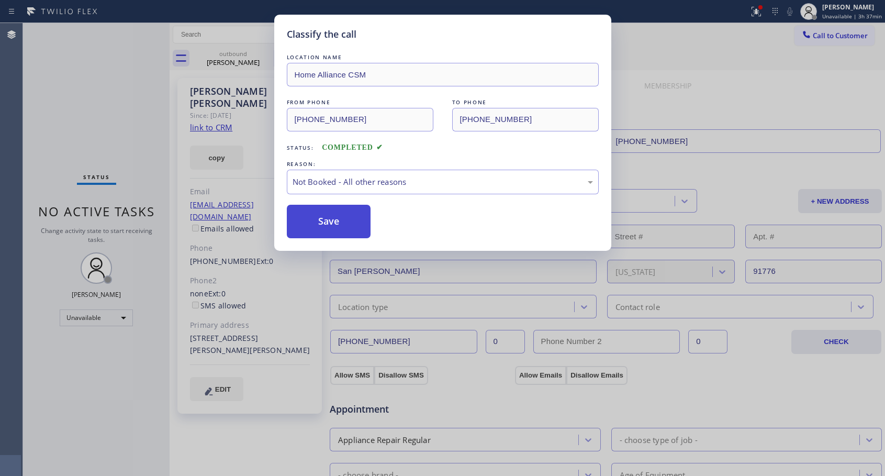
click at [340, 225] on button "Save" at bounding box center [329, 221] width 84 height 33
